Goal: Information Seeking & Learning: Learn about a topic

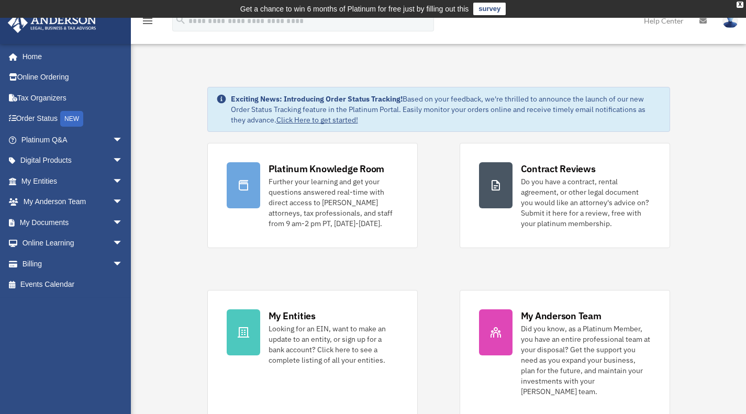
click at [65, 242] on link "Online Learning arrow_drop_down" at bounding box center [72, 243] width 131 height 21
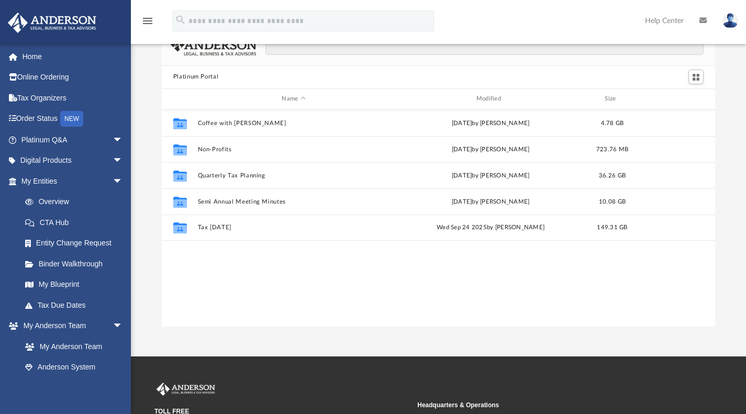
scroll to position [48, 0]
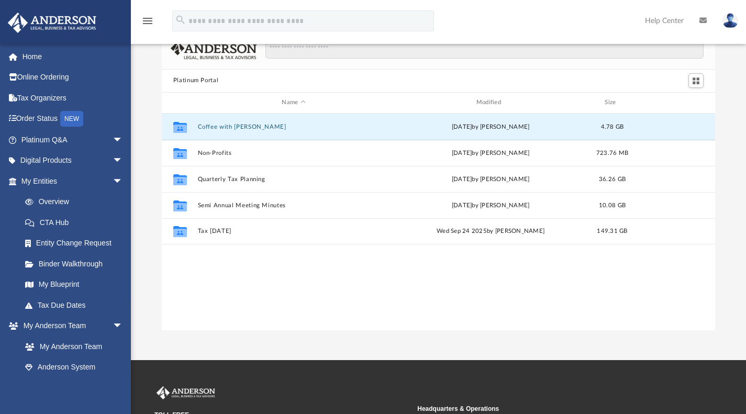
click at [212, 125] on button "Coffee with Carl" at bounding box center [293, 126] width 192 height 7
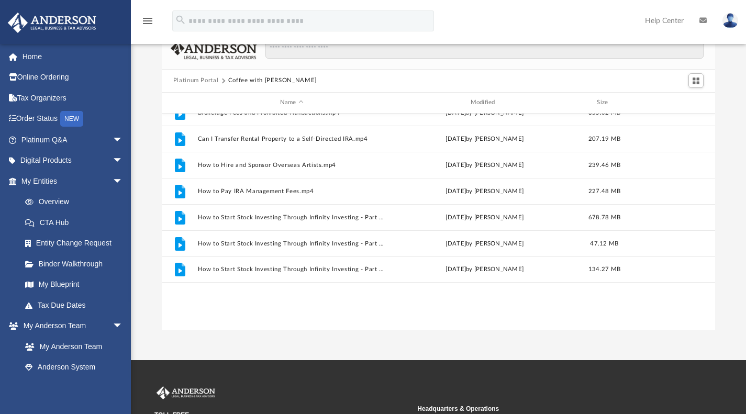
scroll to position [0, 0]
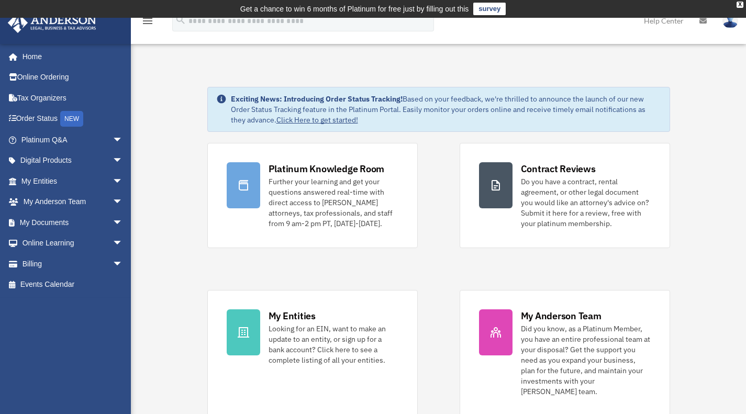
click at [60, 244] on link "Online Learning arrow_drop_down" at bounding box center [72, 243] width 131 height 21
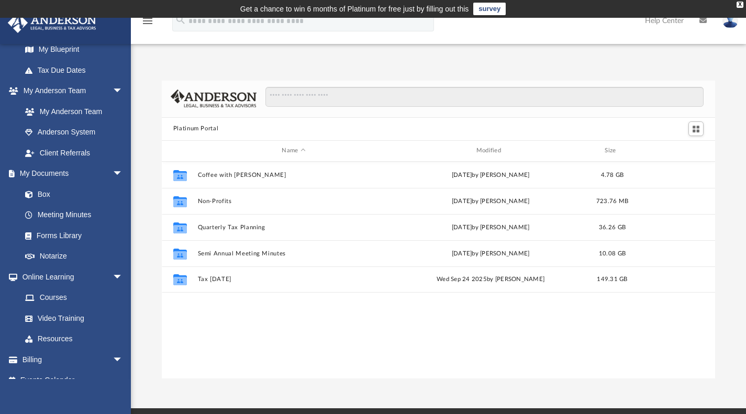
scroll to position [237, 0]
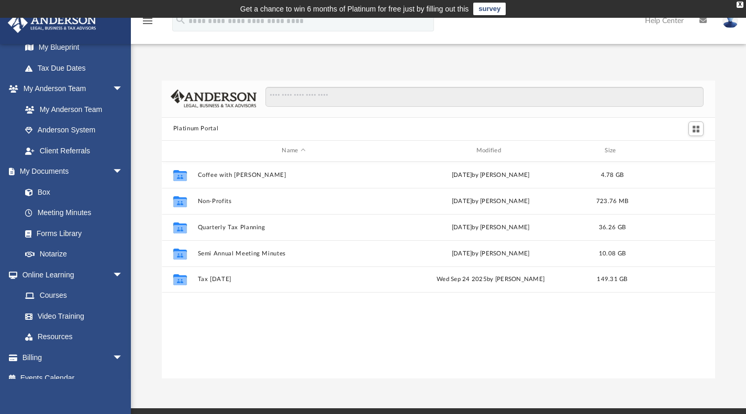
click at [74, 314] on link "Video Training" at bounding box center [72, 316] width 114 height 21
click at [50, 318] on link "Video Training" at bounding box center [72, 316] width 114 height 21
click at [51, 339] on link "Resources" at bounding box center [74, 337] width 119 height 21
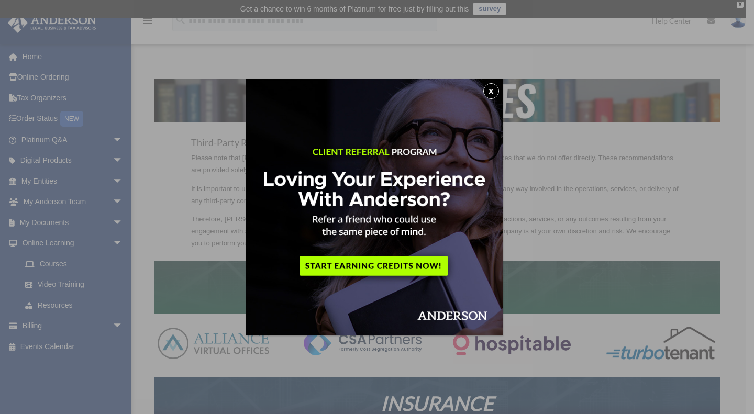
click at [502, 91] on img at bounding box center [374, 207] width 256 height 256
click at [492, 94] on button "x" at bounding box center [491, 91] width 16 height 16
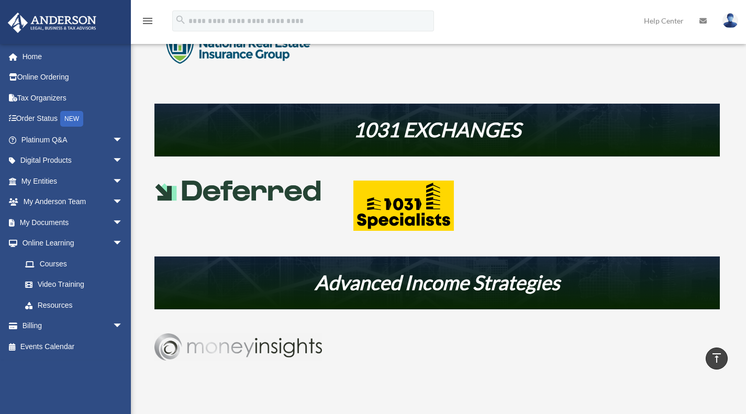
scroll to position [425, 0]
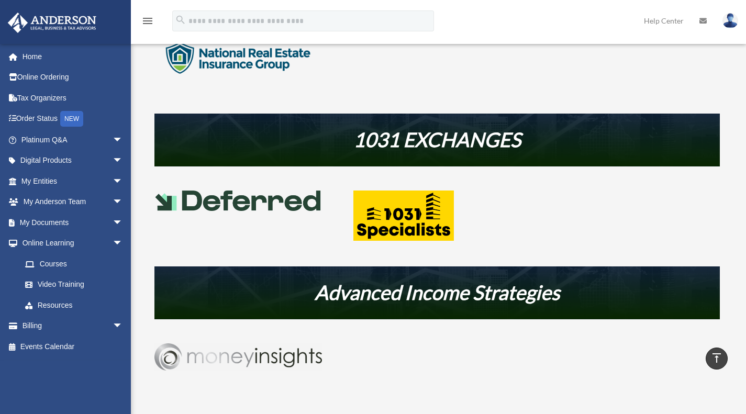
click at [44, 263] on link "Courses" at bounding box center [77, 263] width 124 height 21
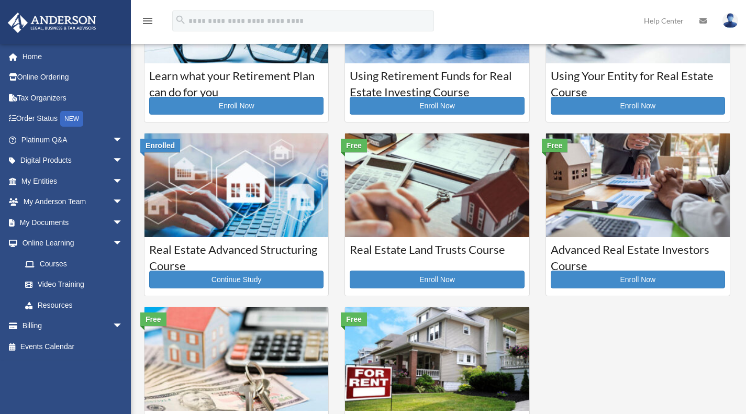
scroll to position [116, 0]
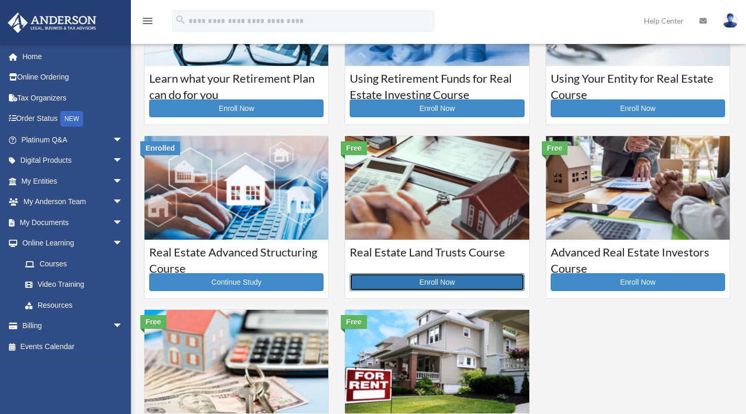
click at [455, 280] on link "Enroll Now" at bounding box center [437, 282] width 174 height 18
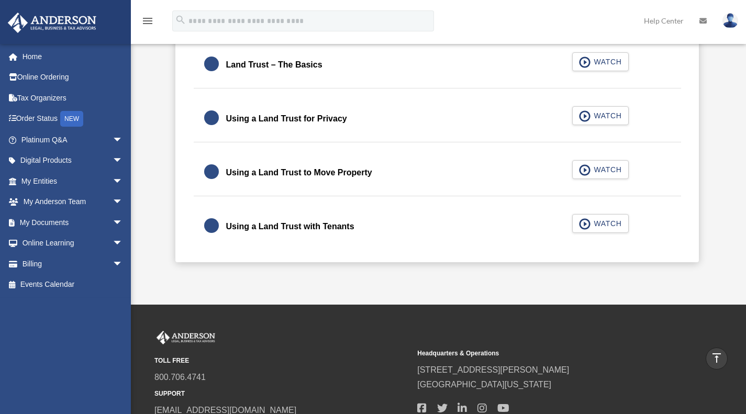
scroll to position [340, 0]
click at [596, 227] on div "Using a Land Trust with Tenants WATCH" at bounding box center [437, 227] width 513 height 46
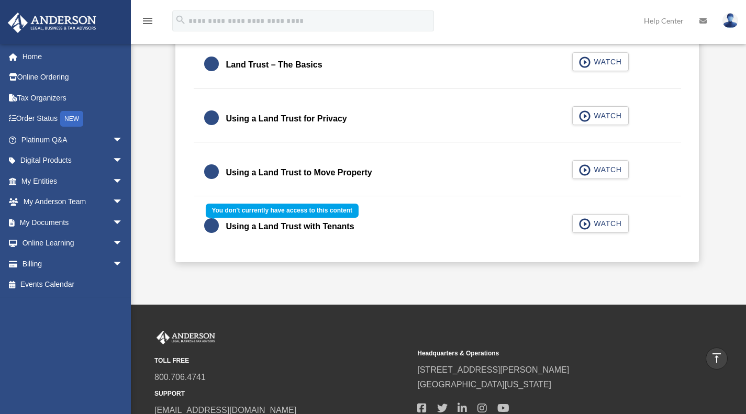
click at [586, 230] on div "Using a Land Trust with Tenants WATCH" at bounding box center [437, 227] width 513 height 46
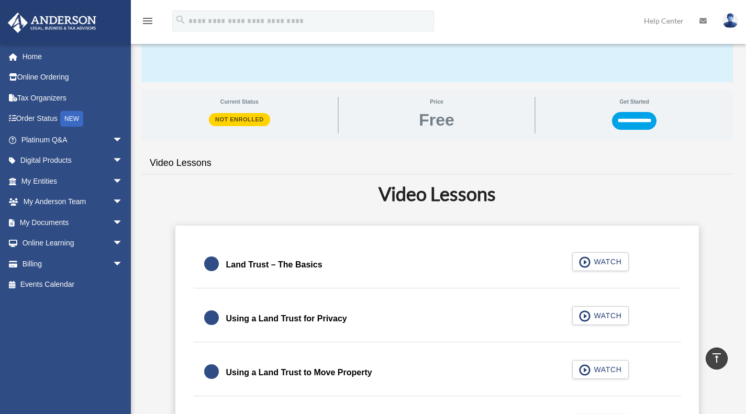
click at [675, 251] on div "Land Trust – The Basics WATCH" at bounding box center [437, 265] width 513 height 47
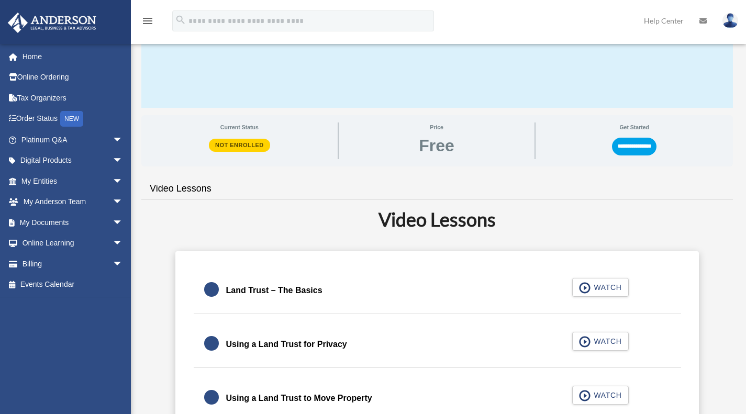
scroll to position [110, 0]
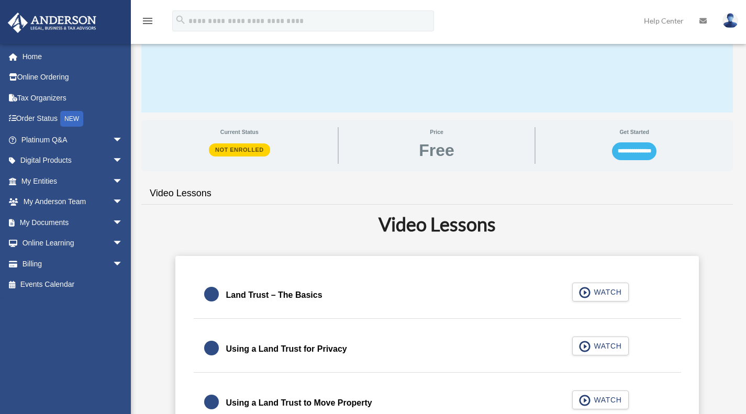
click at [641, 152] on input "**********" at bounding box center [634, 151] width 44 height 18
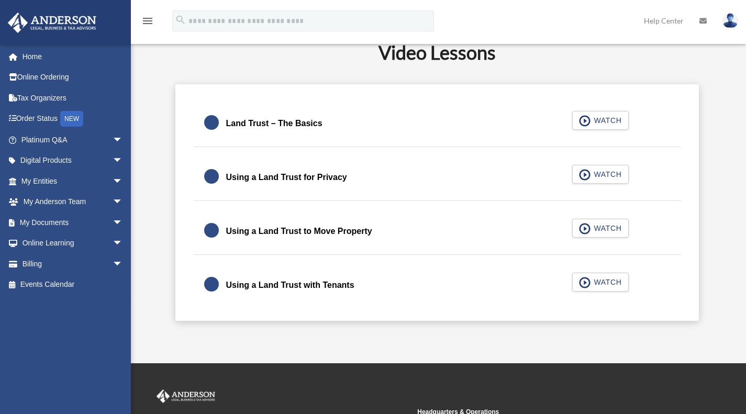
scroll to position [240, 0]
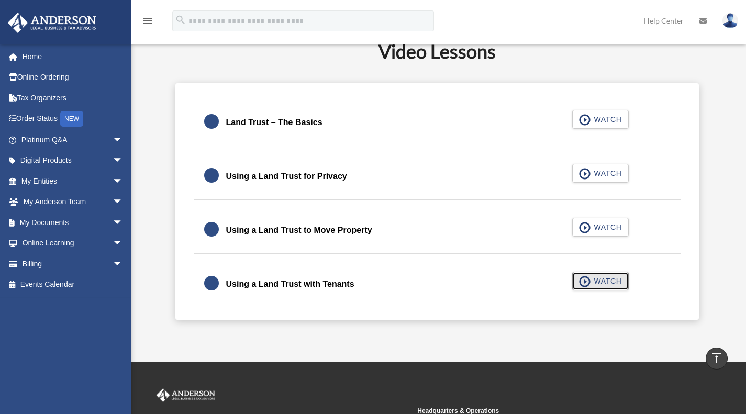
click at [611, 278] on span "WATCH" at bounding box center [605, 281] width 31 height 10
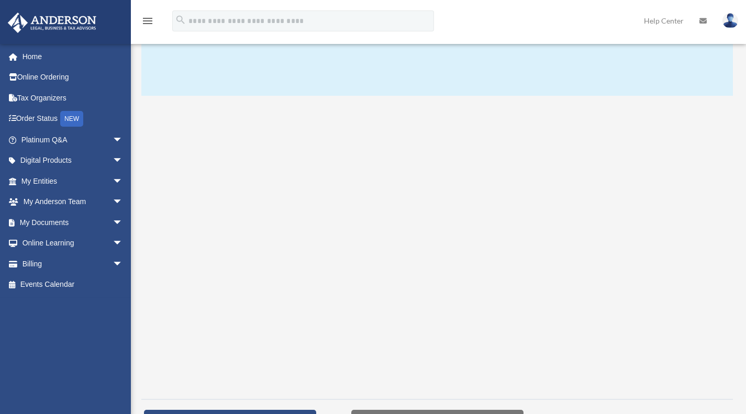
scroll to position [126, 0]
click at [31, 184] on link "My Entities arrow_drop_down" at bounding box center [72, 181] width 131 height 21
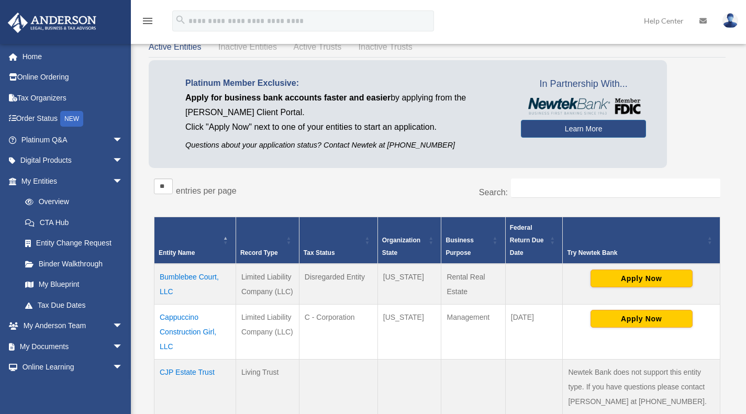
scroll to position [62, 0]
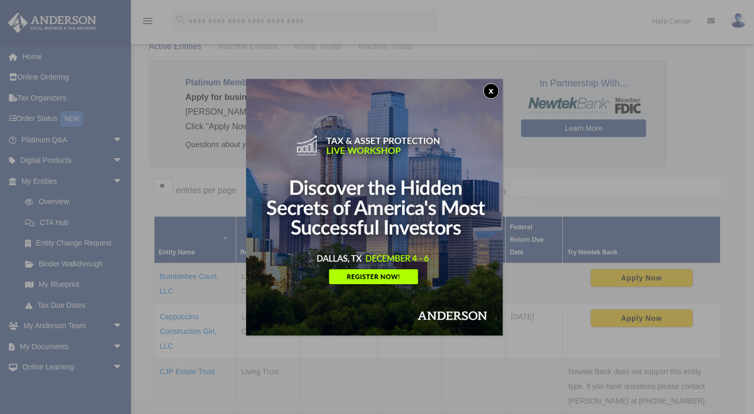
click at [491, 98] on button "x" at bounding box center [491, 91] width 16 height 16
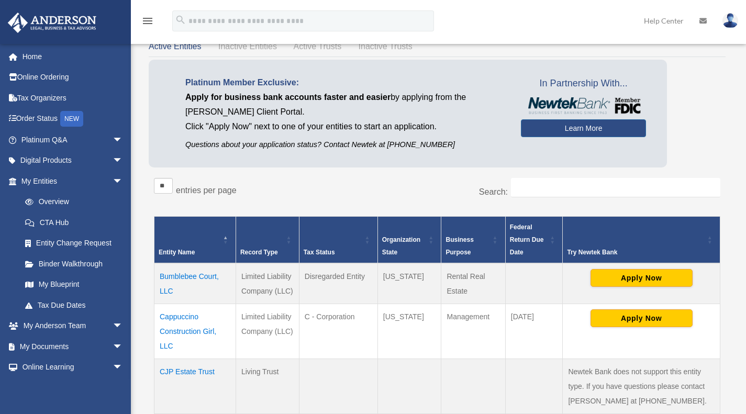
click at [55, 287] on link "My Blueprint" at bounding box center [74, 284] width 119 height 21
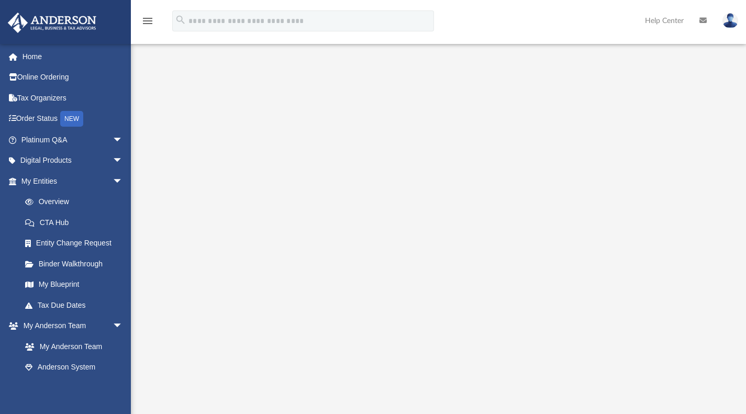
scroll to position [114, 0]
click at [53, 263] on link "Binder Walkthrough" at bounding box center [77, 263] width 124 height 21
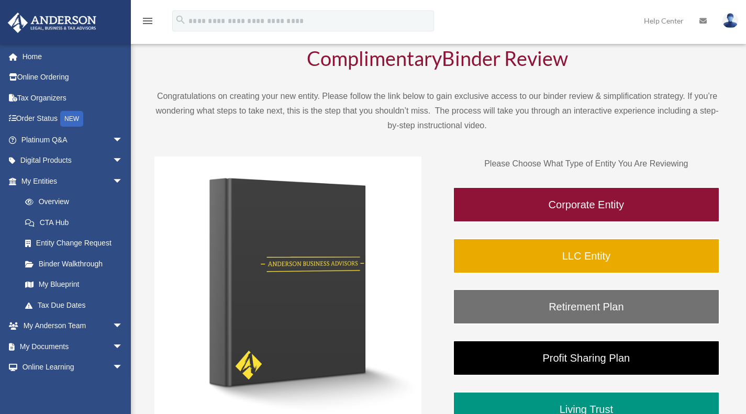
scroll to position [64, 0]
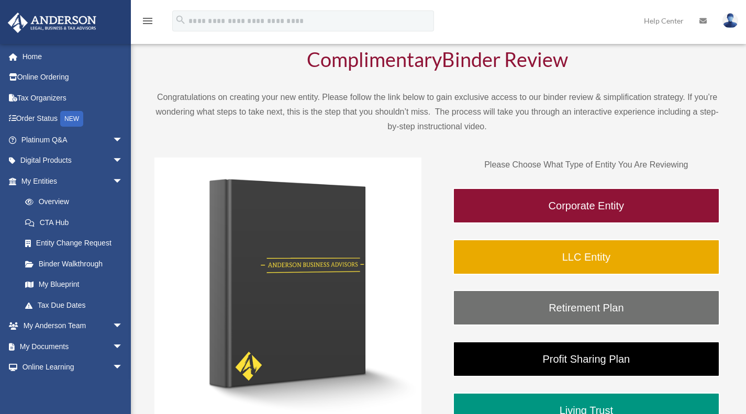
click at [670, 264] on link "LLC Entity" at bounding box center [586, 257] width 267 height 36
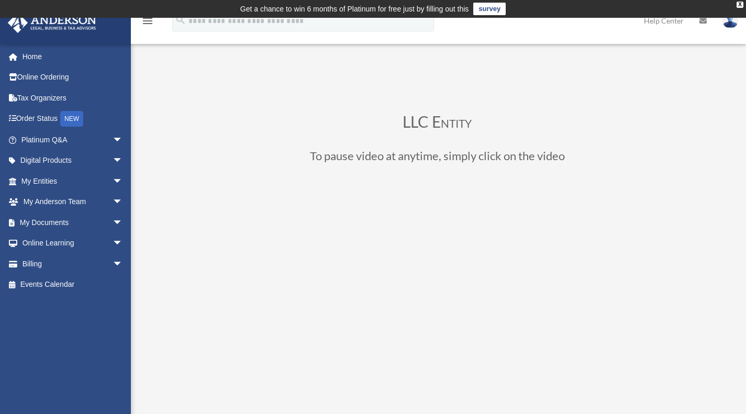
click at [38, 223] on link "My Documents arrow_drop_down" at bounding box center [72, 222] width 131 height 21
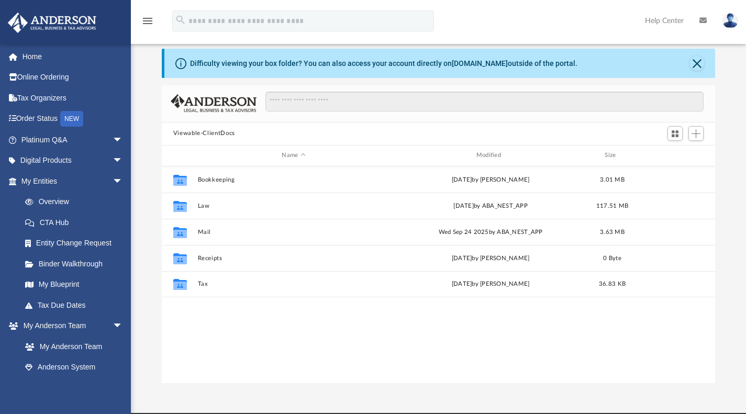
scroll to position [31, 0]
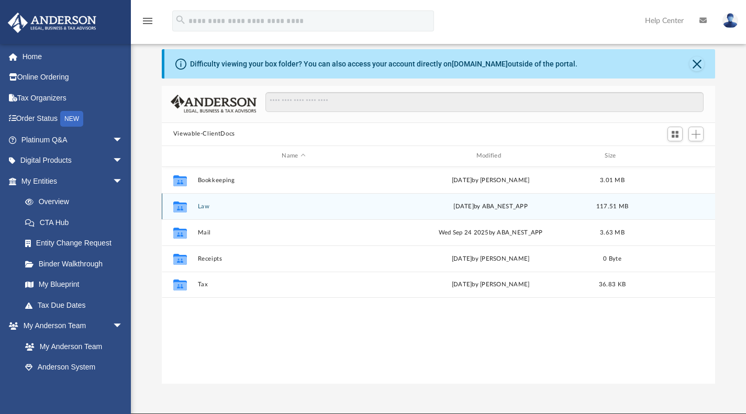
click at [174, 201] on icon "grid" at bounding box center [180, 206] width 14 height 11
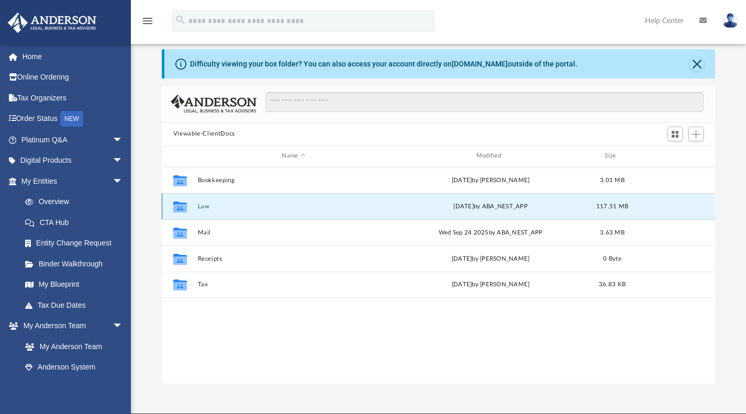
click at [178, 209] on icon "grid" at bounding box center [180, 208] width 14 height 8
click at [395, 201] on div "today by ABA_NEST_APP" at bounding box center [490, 205] width 192 height 9
click at [181, 207] on icon "grid" at bounding box center [180, 208] width 14 height 8
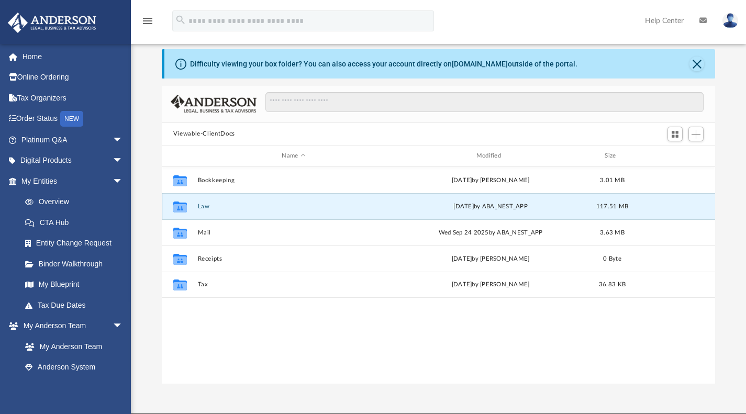
click at [181, 207] on icon "grid" at bounding box center [180, 208] width 14 height 8
click at [355, 137] on div "Viewable-ClientDocs" at bounding box center [439, 134] width 554 height 23
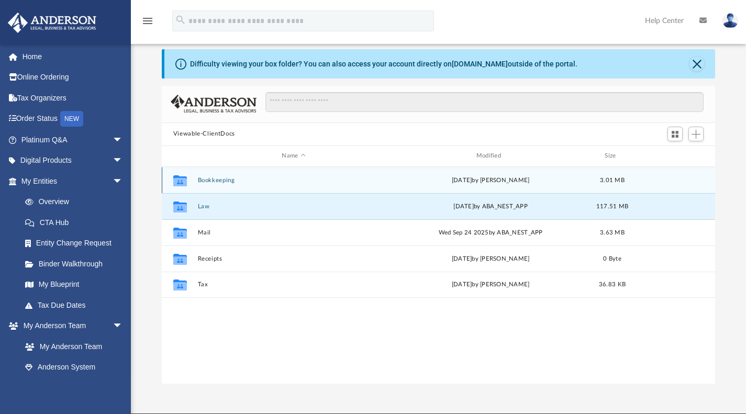
click at [178, 179] on icon "grid" at bounding box center [180, 180] width 14 height 11
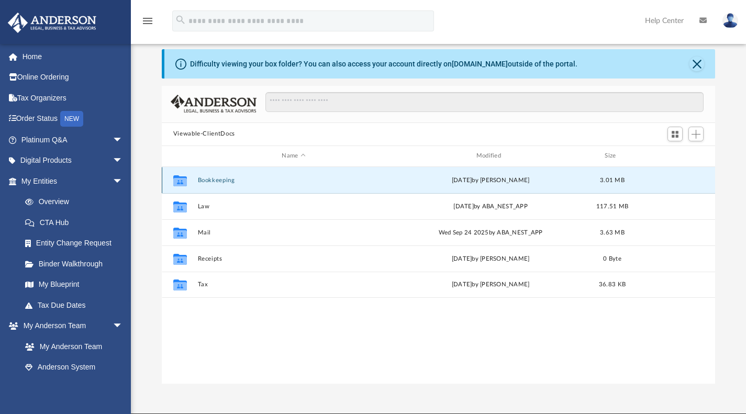
click at [178, 179] on icon "grid" at bounding box center [180, 180] width 14 height 11
click at [678, 179] on div "Collaborated Folder Bookkeeping Wed Sep 17 2025 by Christina Joy 3.01 MB" at bounding box center [439, 180] width 554 height 26
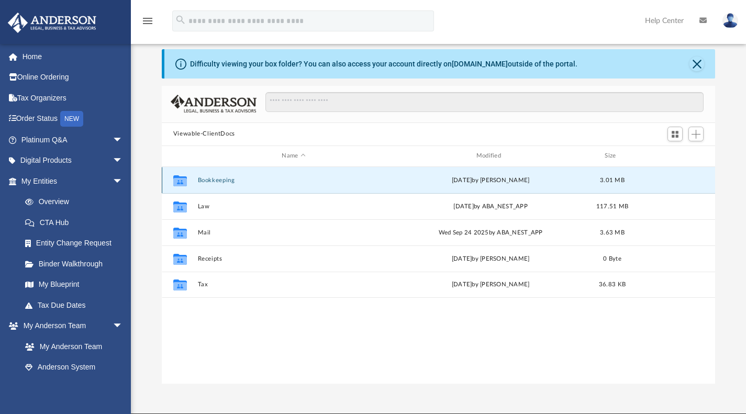
click at [678, 179] on div "Collaborated Folder Bookkeeping Wed Sep 17 2025 by Christina Joy 3.01 MB" at bounding box center [439, 180] width 554 height 26
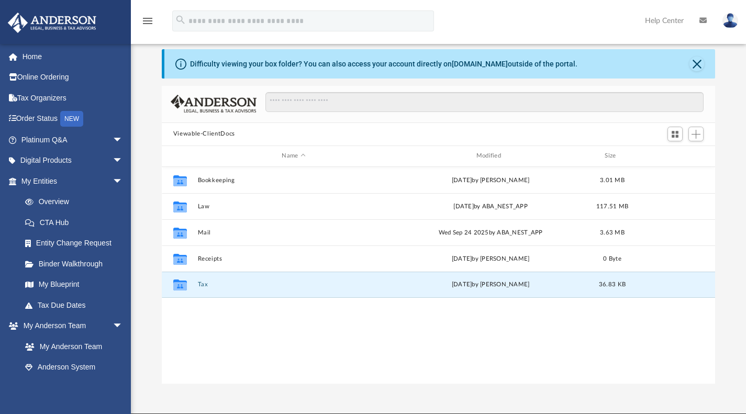
click at [264, 286] on button "Tax" at bounding box center [293, 284] width 192 height 7
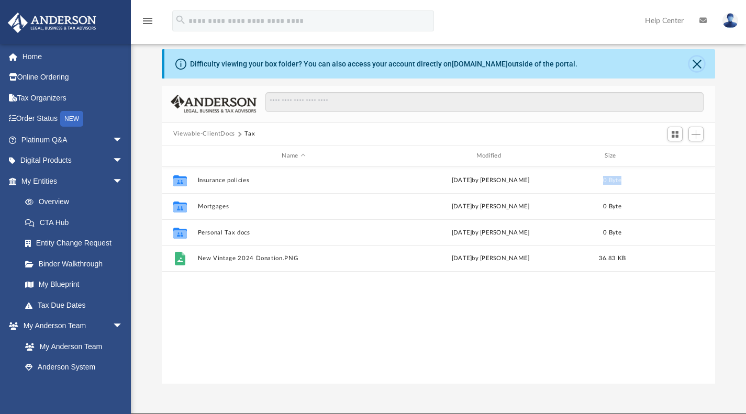
click at [694, 65] on button "Close" at bounding box center [696, 64] width 15 height 15
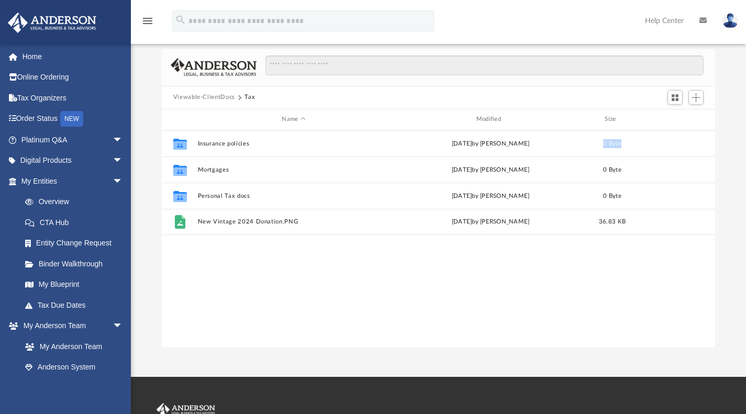
click at [200, 98] on button "Viewable-ClientDocs" at bounding box center [204, 97] width 62 height 9
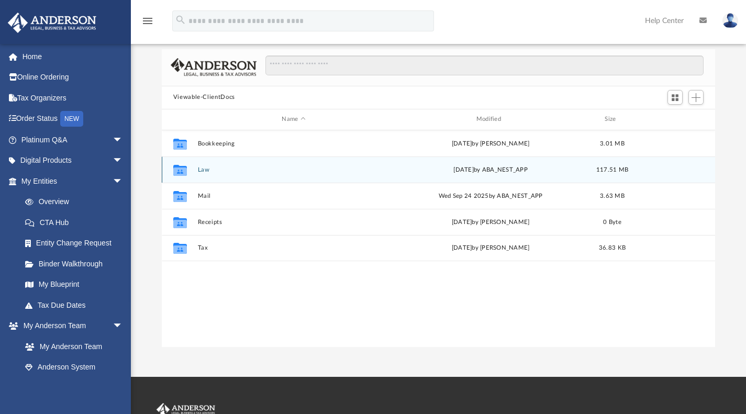
click at [662, 172] on div "Collaborated Folder Law today by ABA_NEST_APP 117.51 MB" at bounding box center [439, 169] width 554 height 26
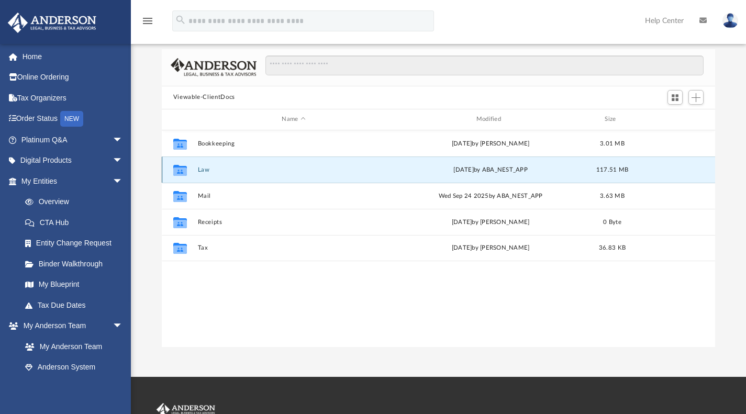
click at [662, 172] on div "Collaborated Folder Law today by ABA_NEST_APP 117.51 MB" at bounding box center [439, 169] width 554 height 26
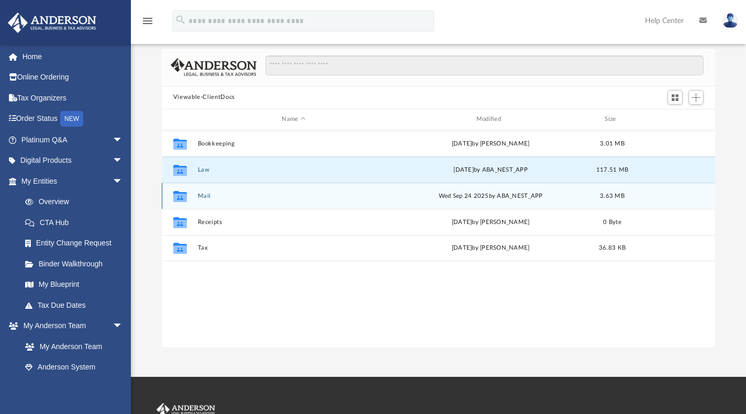
click at [658, 192] on div "Collaborated Folder Mail Wed Sep 24 2025 by ABA_NEST_APP 3.63 MB" at bounding box center [439, 196] width 554 height 26
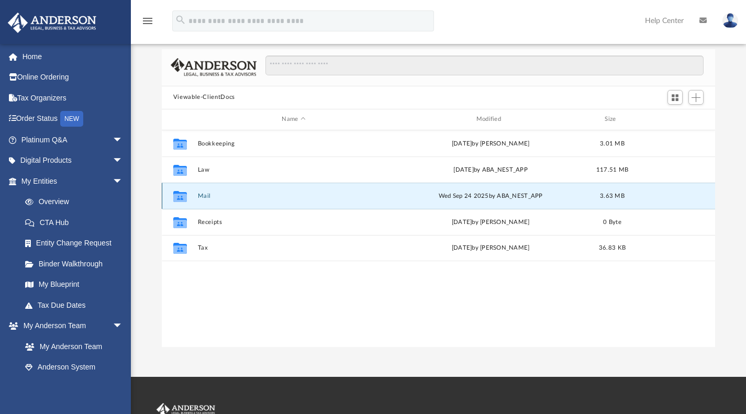
click at [658, 192] on div "Collaborated Folder Mail Wed Sep 24 2025 by ABA_NEST_APP 3.63 MB" at bounding box center [439, 196] width 554 height 26
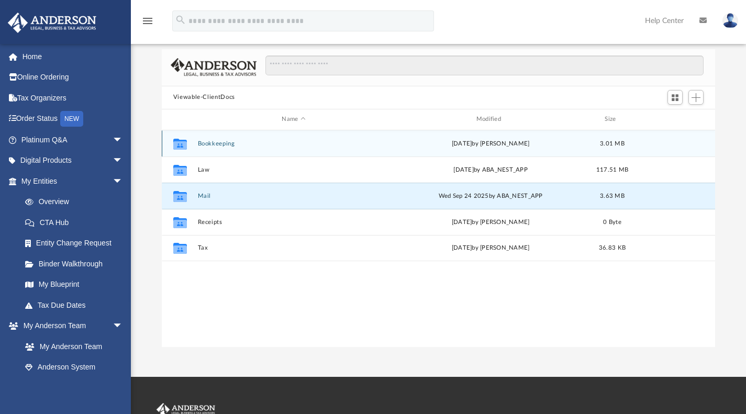
click at [657, 145] on div "Collaborated Folder Bookkeeping Wed Sep 17 2025 by Christina Joy 3.01 MB" at bounding box center [439, 143] width 554 height 26
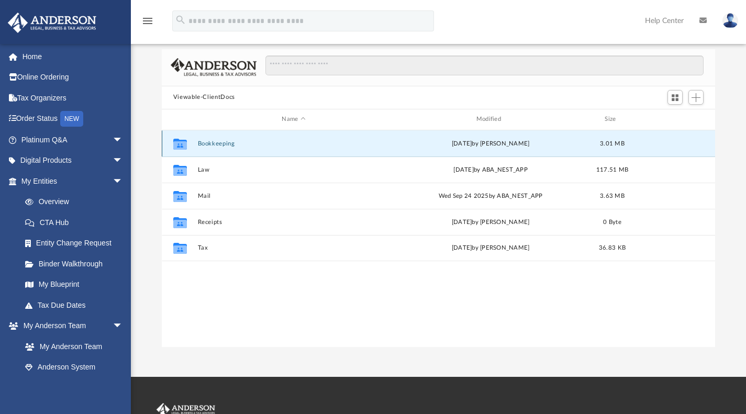
click at [657, 145] on div "Collaborated Folder Bookkeeping Wed Sep 17 2025 by Christina Joy 3.01 MB" at bounding box center [439, 143] width 554 height 26
drag, startPoint x: 657, startPoint y: 145, endPoint x: 179, endPoint y: 142, distance: 477.8
click at [179, 142] on icon "grid" at bounding box center [180, 145] width 14 height 8
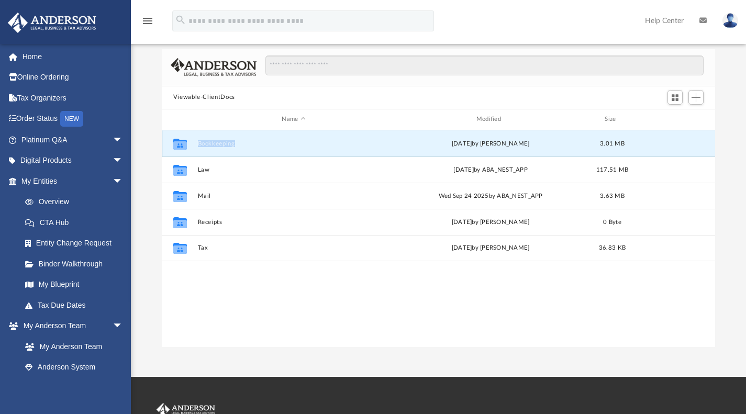
click at [179, 142] on icon "grid" at bounding box center [180, 145] width 14 height 8
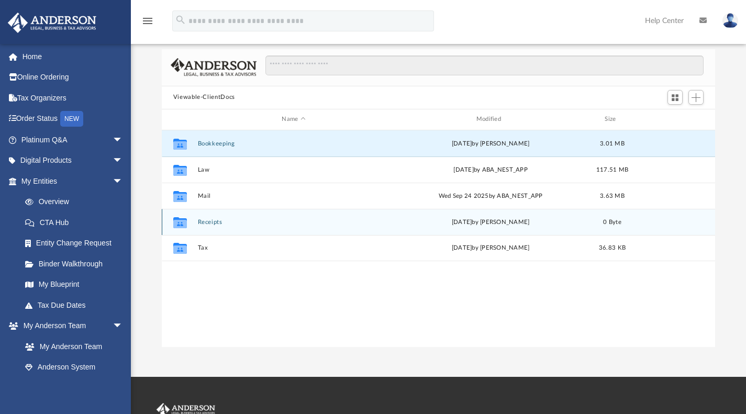
click at [182, 222] on icon "grid" at bounding box center [180, 223] width 14 height 8
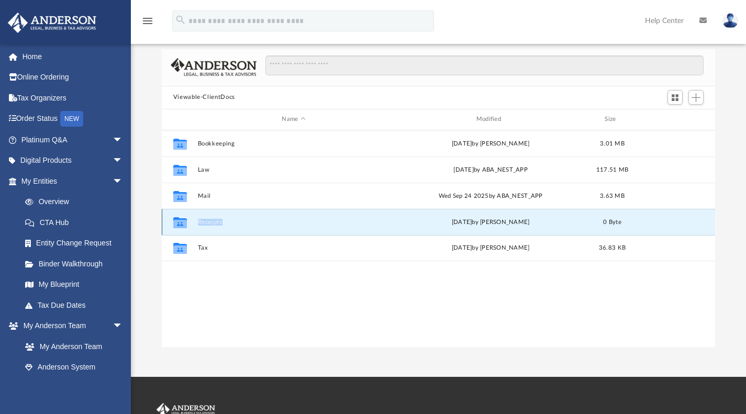
click at [182, 222] on icon "grid" at bounding box center [180, 223] width 14 height 8
click at [44, 137] on link "Platinum Q&A arrow_drop_down" at bounding box center [72, 139] width 131 height 21
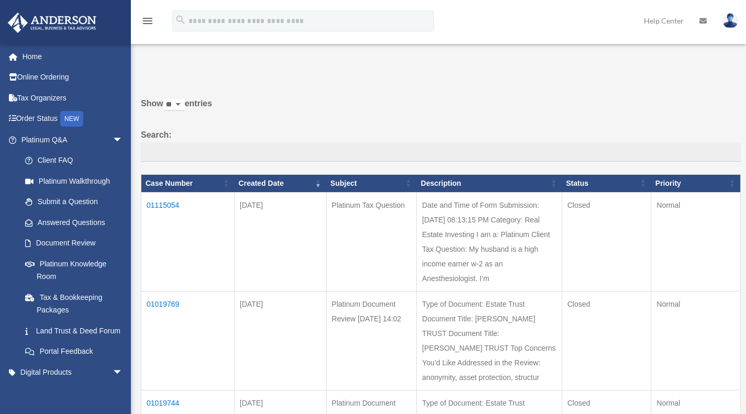
click at [30, 135] on link "Platinum Q&A arrow_drop_down" at bounding box center [70, 139] width 126 height 21
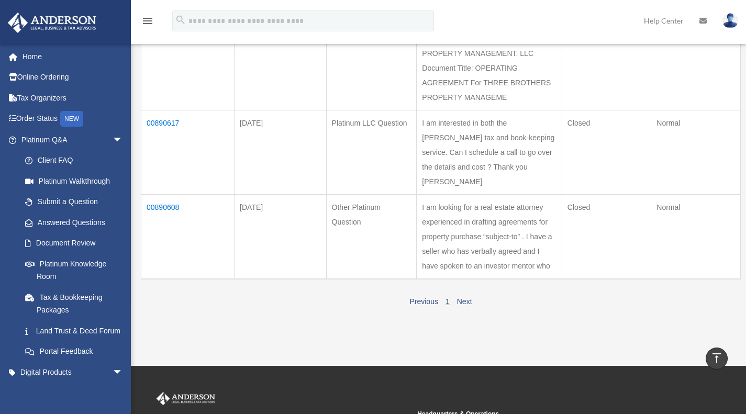
scroll to position [610, 0]
click at [467, 305] on link "Next" at bounding box center [464, 301] width 15 height 8
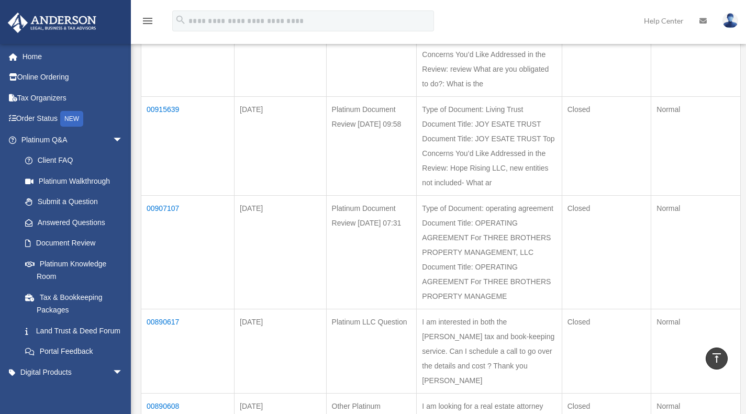
scroll to position [410, 0]
click at [160, 208] on td "00907107" at bounding box center [187, 252] width 93 height 114
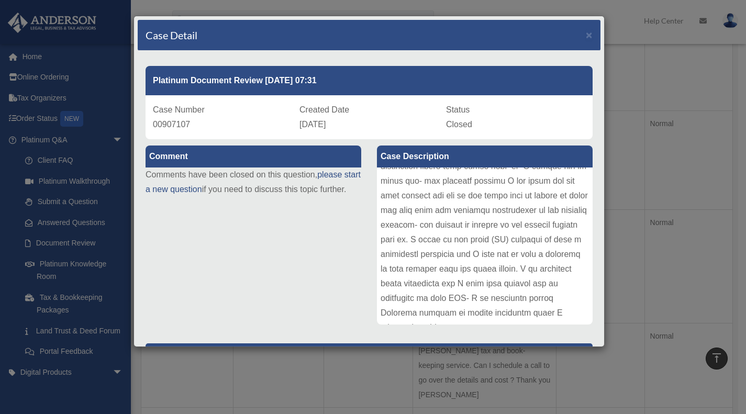
scroll to position [0, 0]
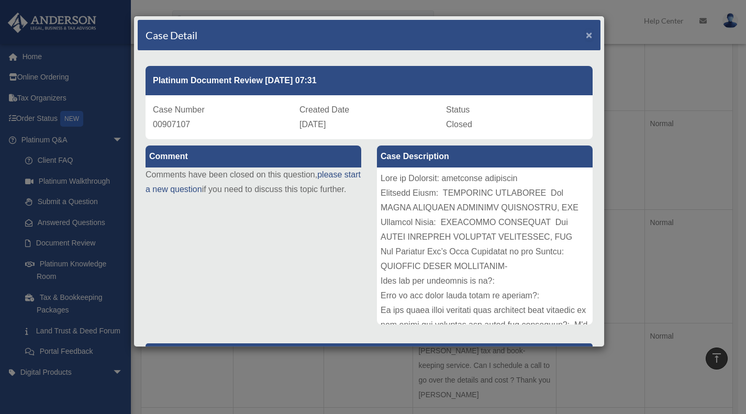
click at [586, 34] on span "×" at bounding box center [589, 35] width 7 height 12
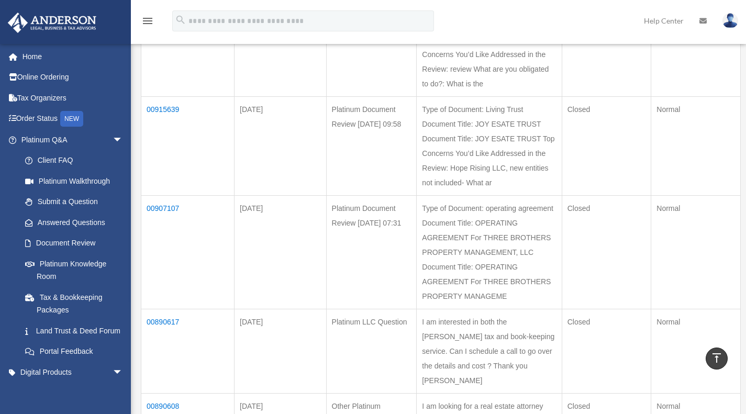
click at [76, 223] on link "Answered Questions" at bounding box center [72, 222] width 114 height 21
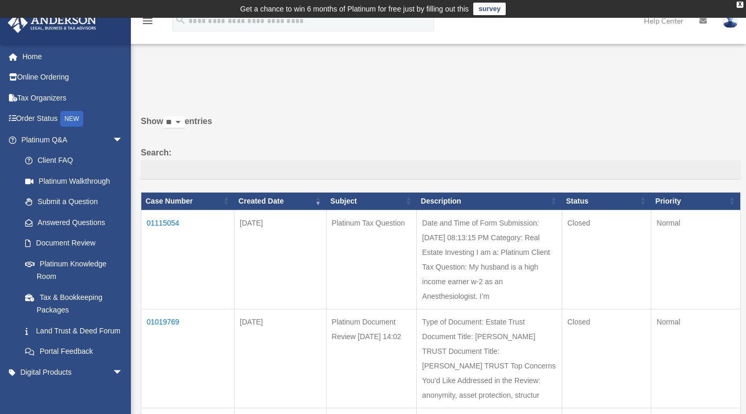
click at [164, 223] on td "01115054" at bounding box center [187, 259] width 93 height 99
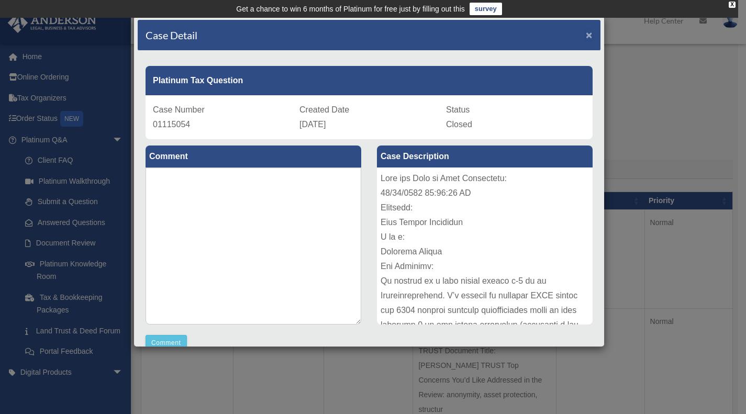
click at [586, 34] on span "×" at bounding box center [589, 35] width 7 height 12
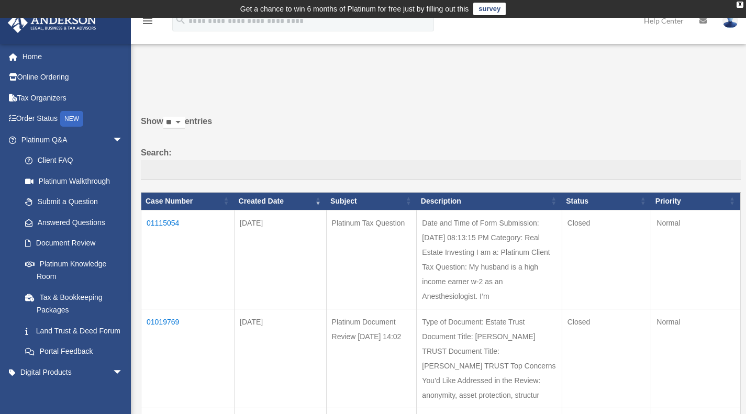
click at [63, 331] on link "Land Trust & Deed Forum" at bounding box center [74, 330] width 119 height 21
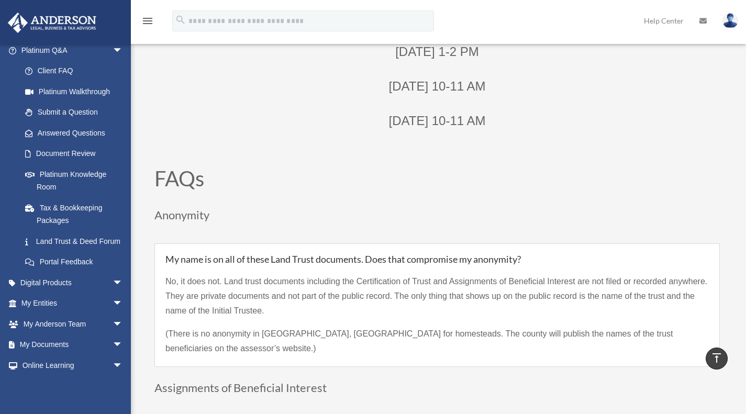
scroll to position [142, 0]
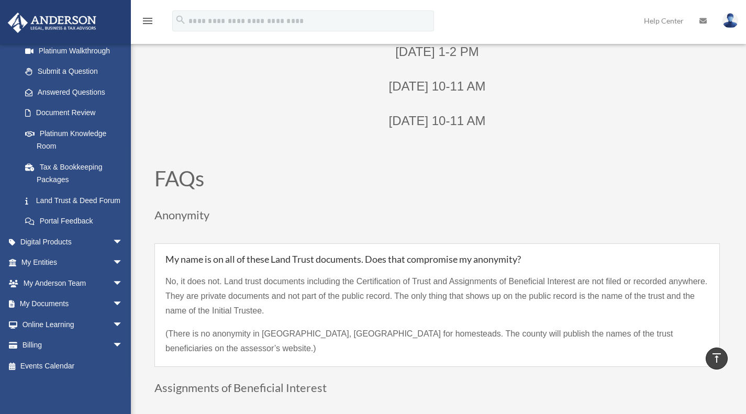
click at [62, 267] on link "My Entities arrow_drop_down" at bounding box center [72, 262] width 131 height 21
